Goal: Find specific fact

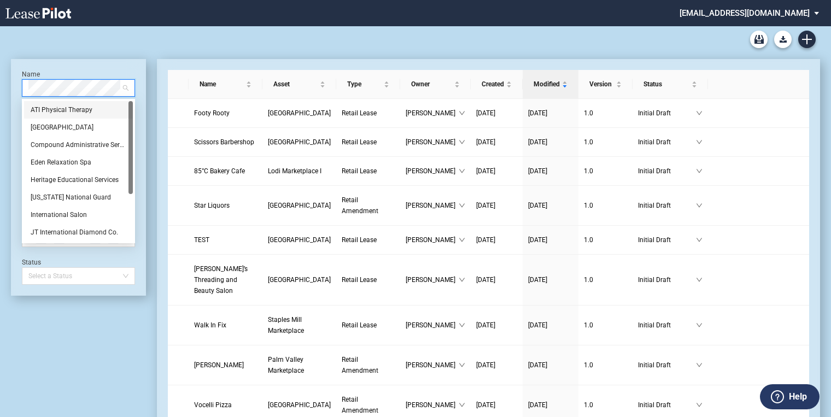
click at [80, 107] on div "ATI Physical Therapy" at bounding box center [79, 109] width 96 height 11
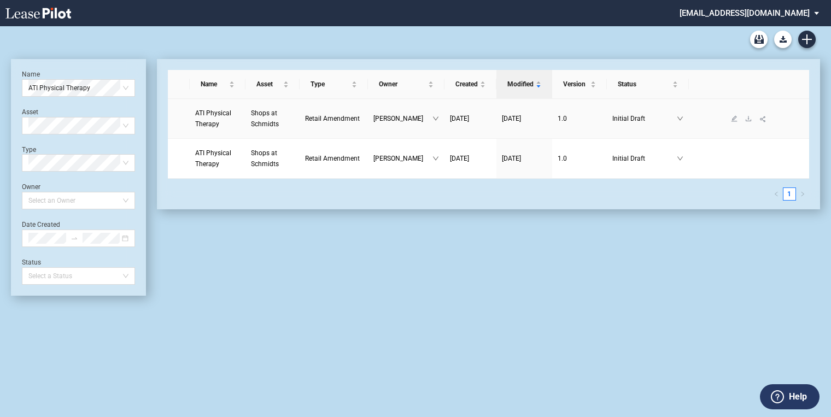
click at [270, 121] on span "Shops at Schmidts" at bounding box center [265, 118] width 28 height 19
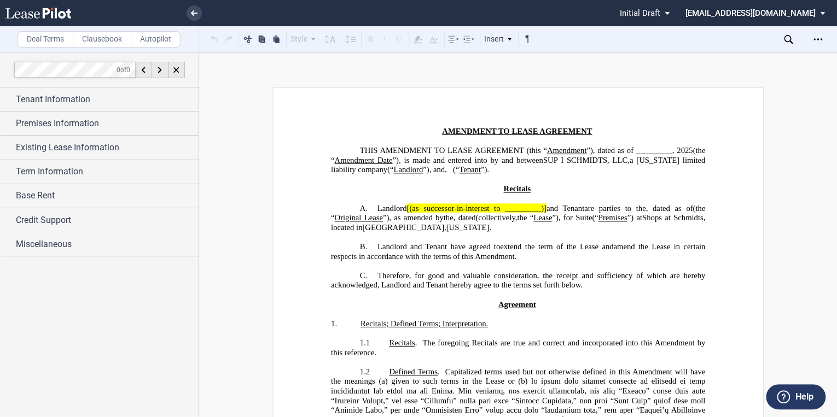
scroll to position [262, 0]
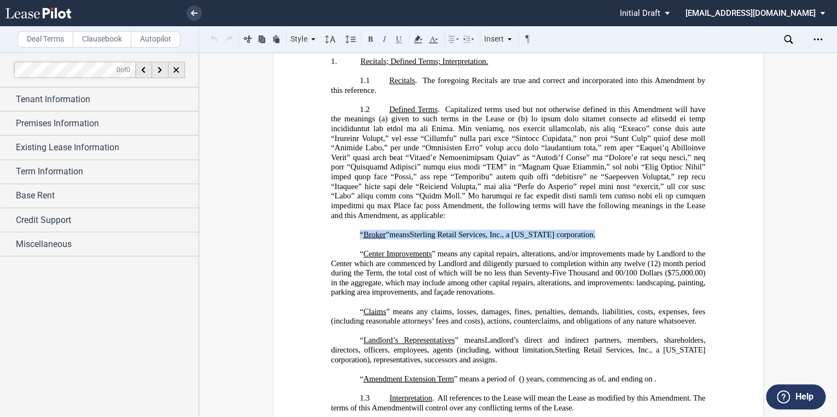
drag, startPoint x: 596, startPoint y: 254, endPoint x: 344, endPoint y: 254, distance: 252.1
click at [344, 240] on p "“ Broker ” means, collectively, ﻿ ﻿ , and Sterling Retail Services, Inc., a Flo…" at bounding box center [518, 235] width 374 height 10
drag, startPoint x: 344, startPoint y: 254, endPoint x: 372, endPoint y: 255, distance: 27.9
copy p "“ Broker ” means, collectively, ﻿ ﻿ , and Sterling Retail Services, Inc., a Flo…"
